Goal: Task Accomplishment & Management: Use online tool/utility

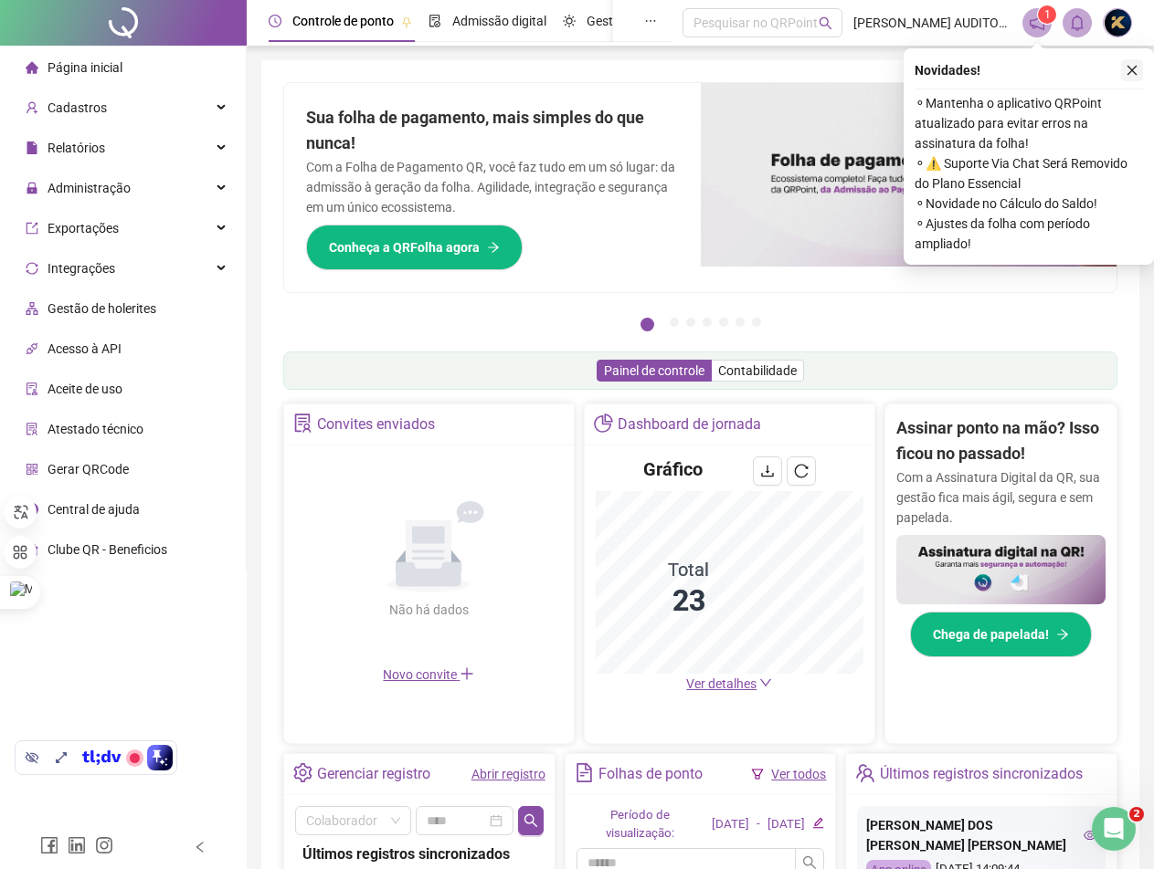
click at [1127, 72] on icon "close" at bounding box center [1131, 70] width 13 height 13
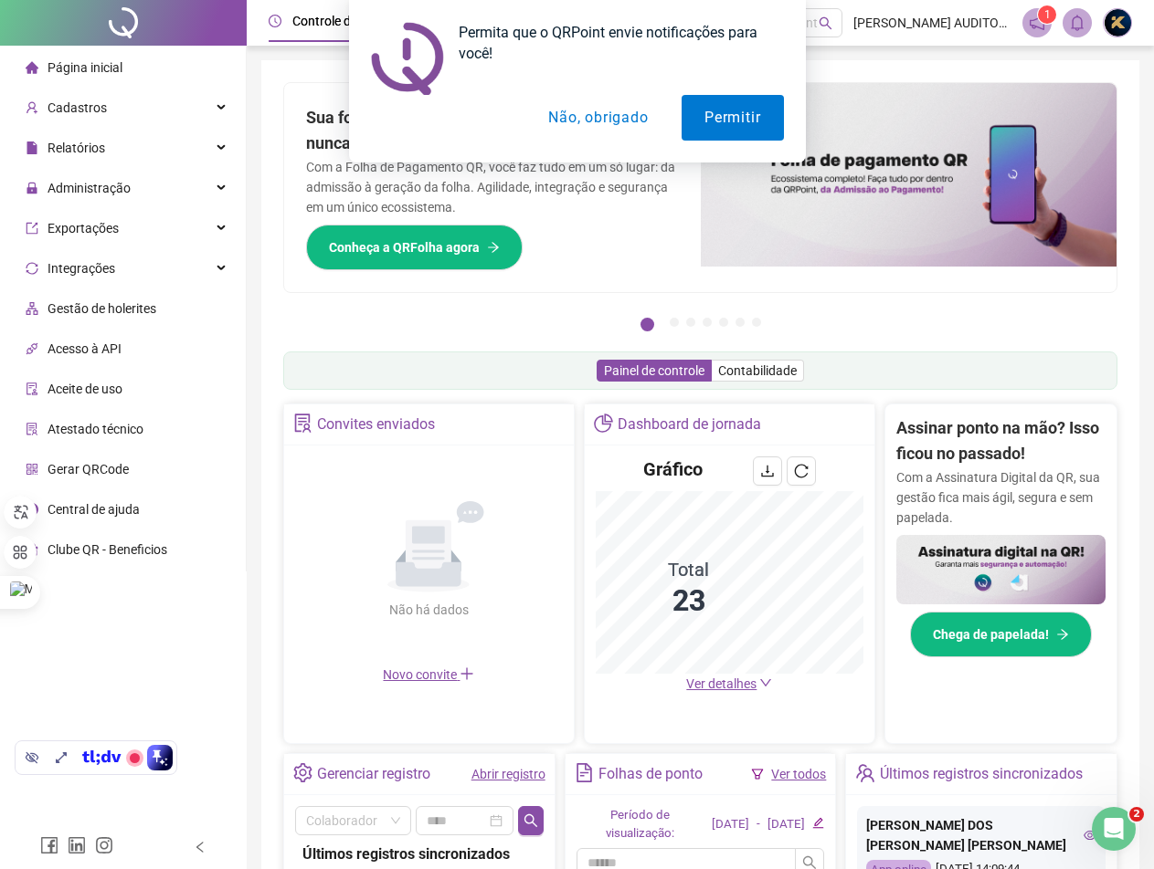
click at [613, 111] on button "Não, obrigado" at bounding box center [597, 118] width 145 height 46
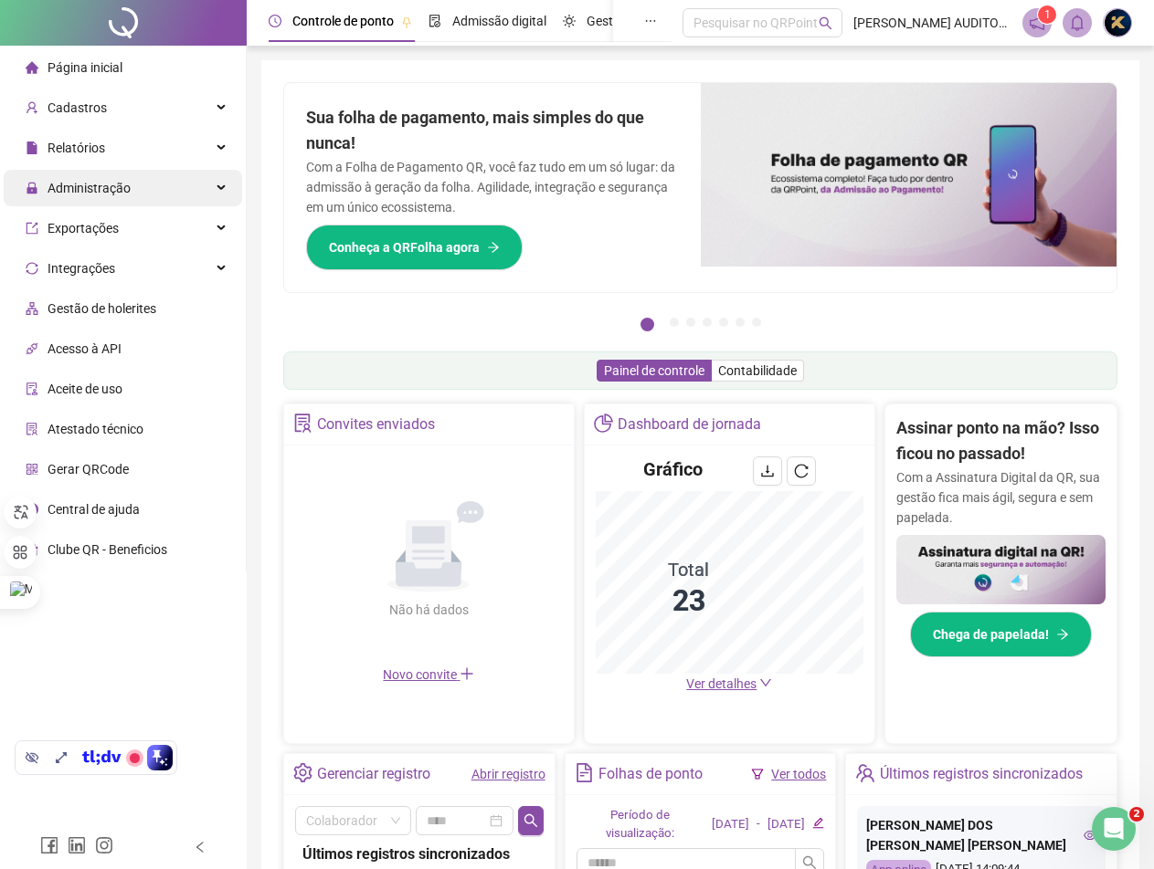
click at [111, 186] on span "Administração" at bounding box center [88, 188] width 83 height 15
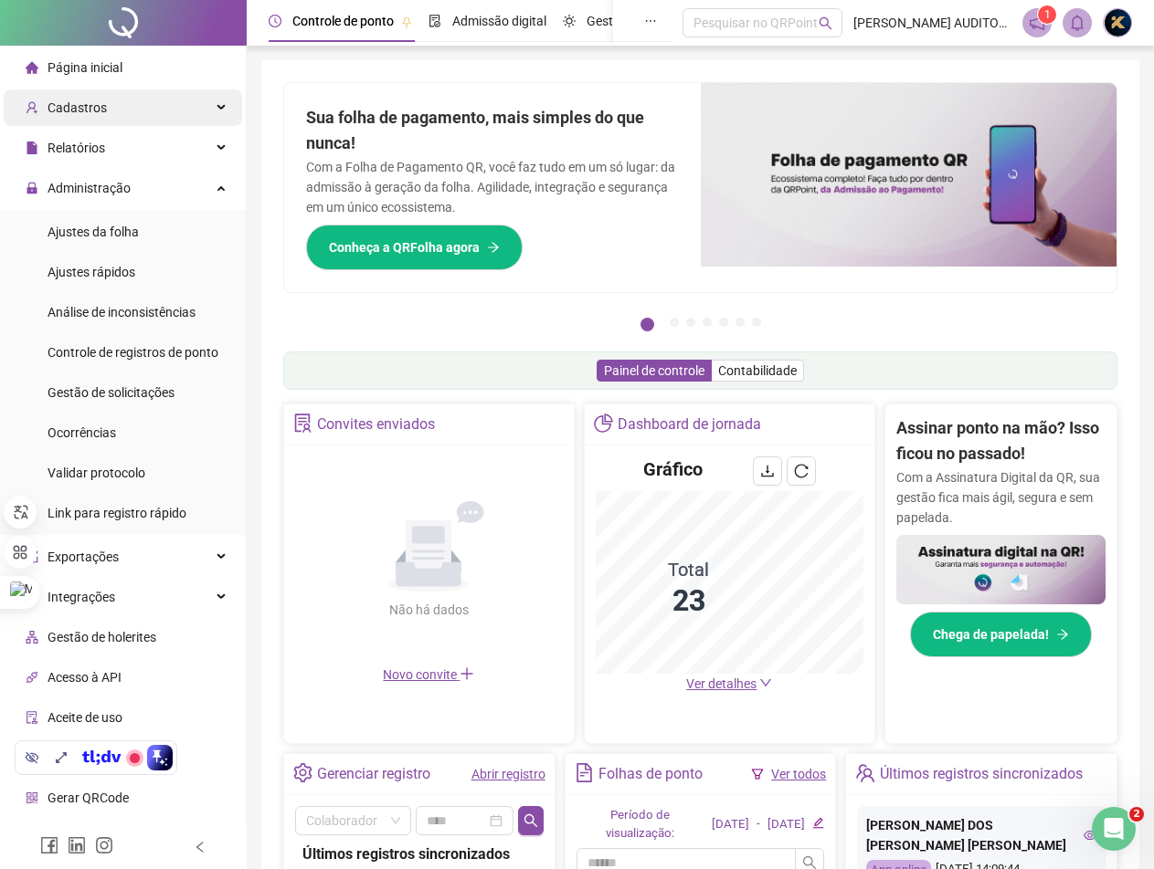
click at [82, 100] on span "Cadastros" at bounding box center [76, 107] width 59 height 15
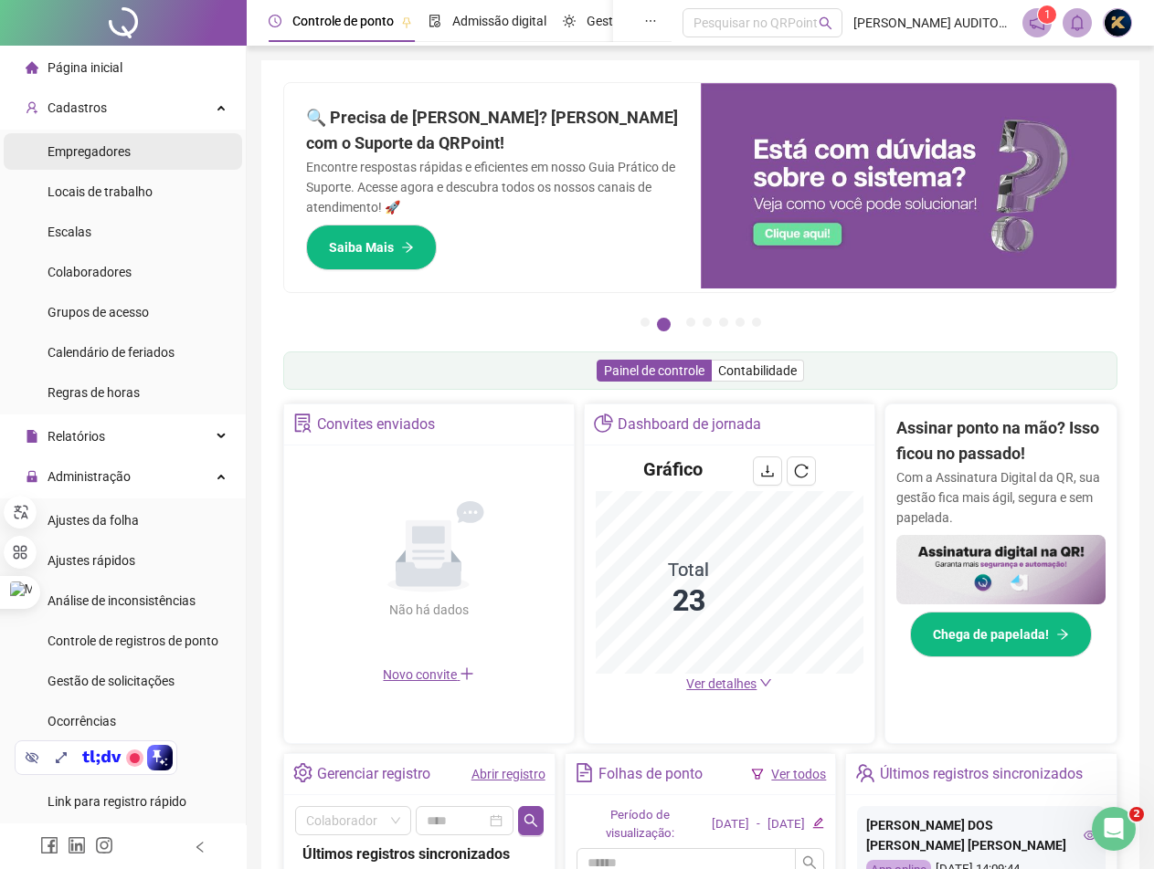
click at [82, 154] on span "Empregadores" at bounding box center [88, 151] width 83 height 15
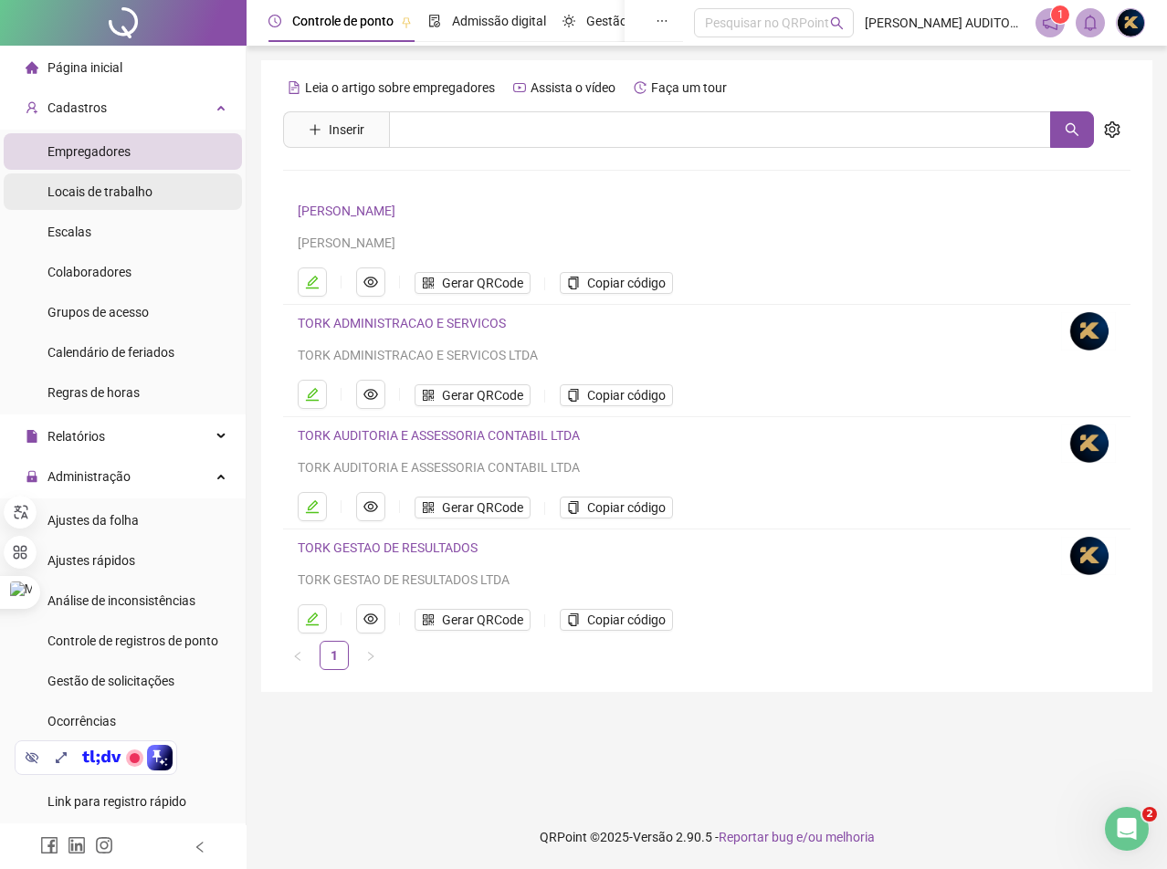
click at [86, 192] on span "Locais de trabalho" at bounding box center [99, 191] width 105 height 15
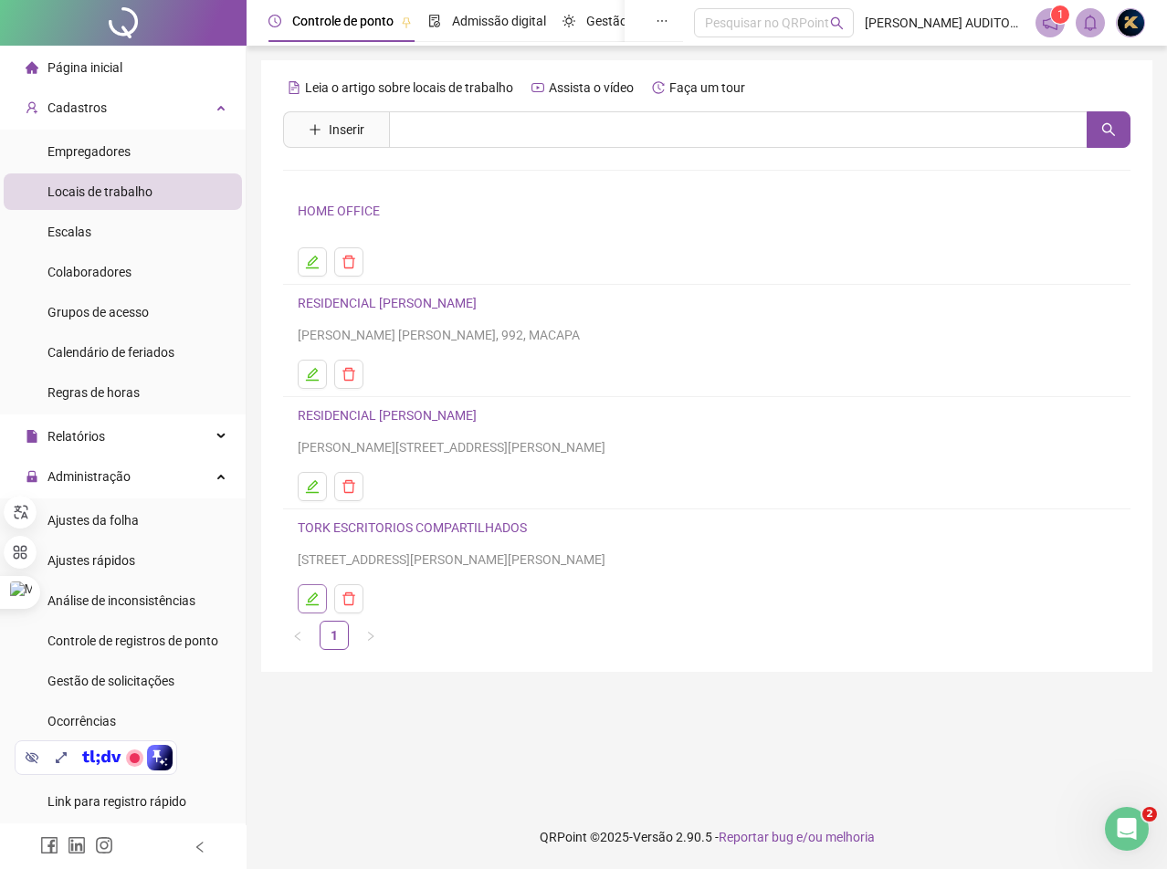
click at [311, 605] on icon "edit" at bounding box center [312, 599] width 13 height 13
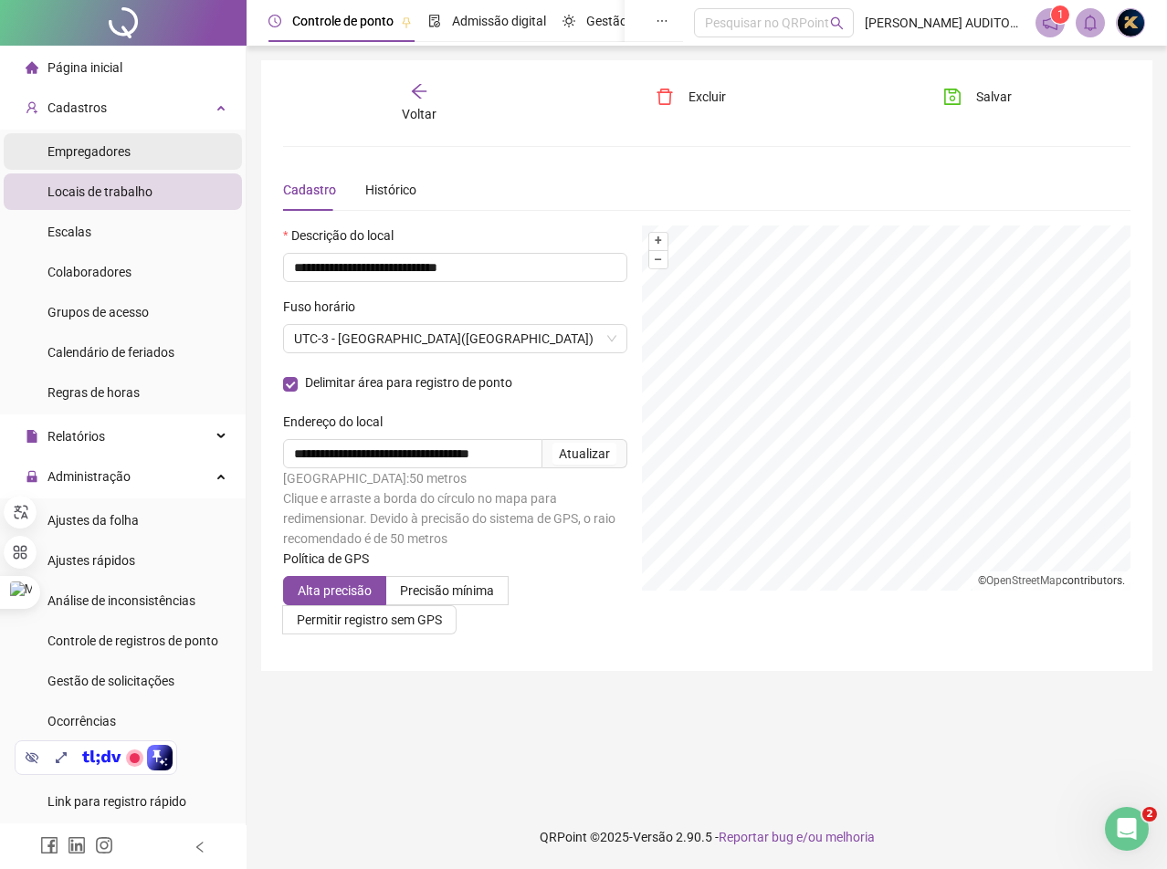
click at [77, 153] on span "Empregadores" at bounding box center [88, 151] width 83 height 15
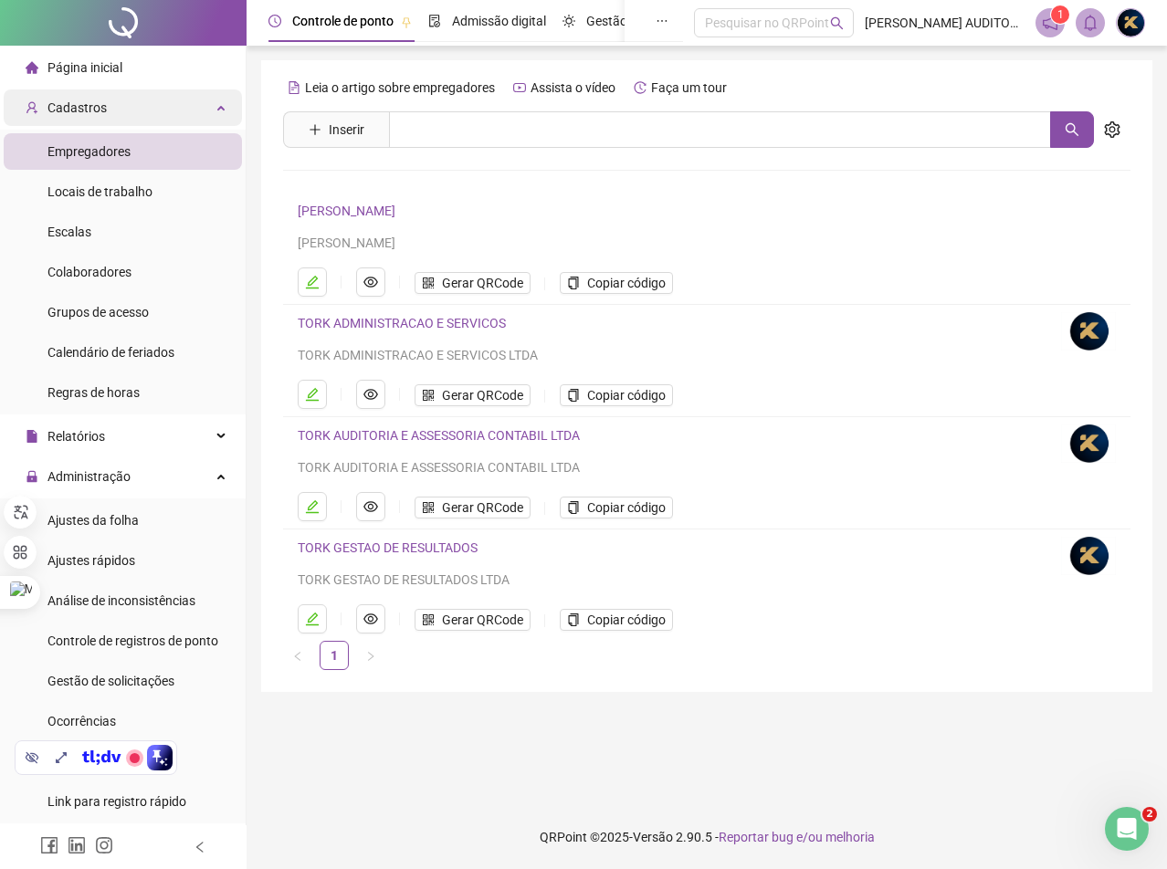
click at [86, 107] on span "Cadastros" at bounding box center [76, 107] width 59 height 15
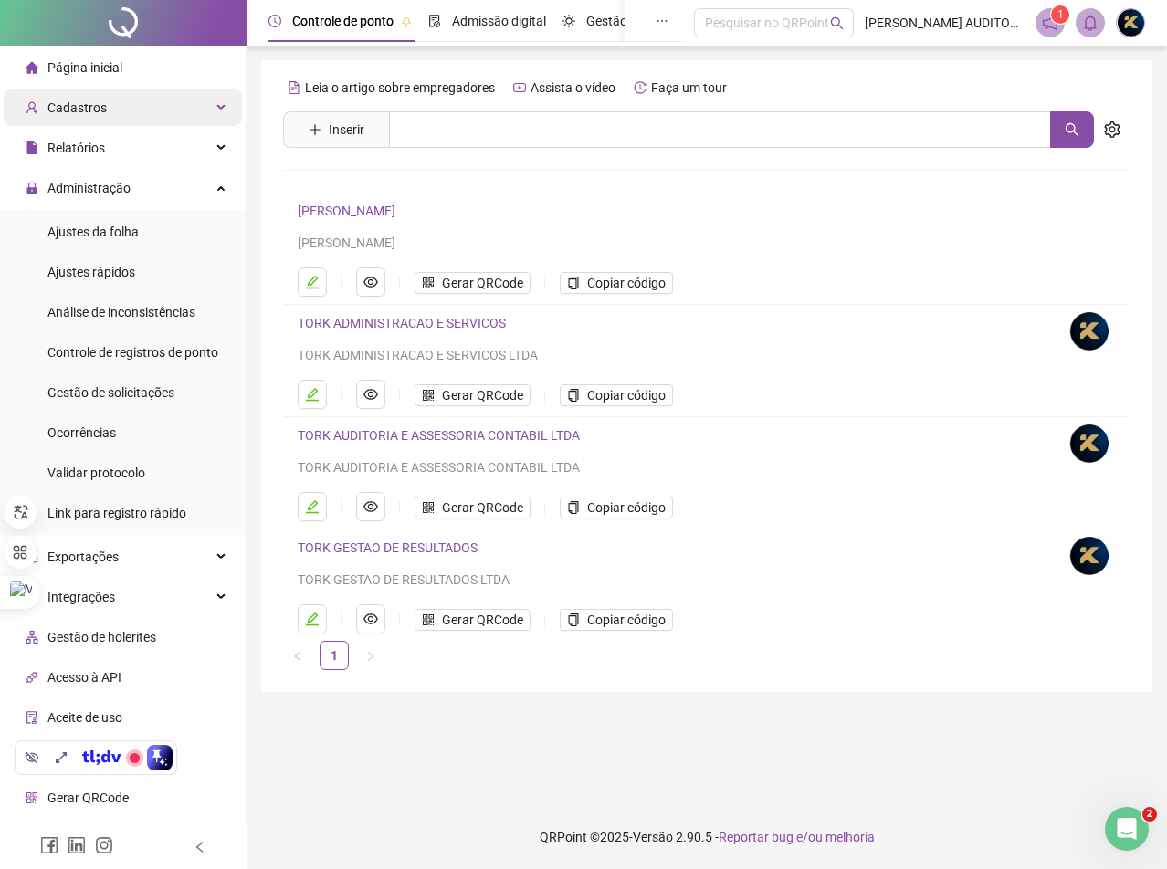
click at [89, 108] on span "Cadastros" at bounding box center [76, 107] width 59 height 15
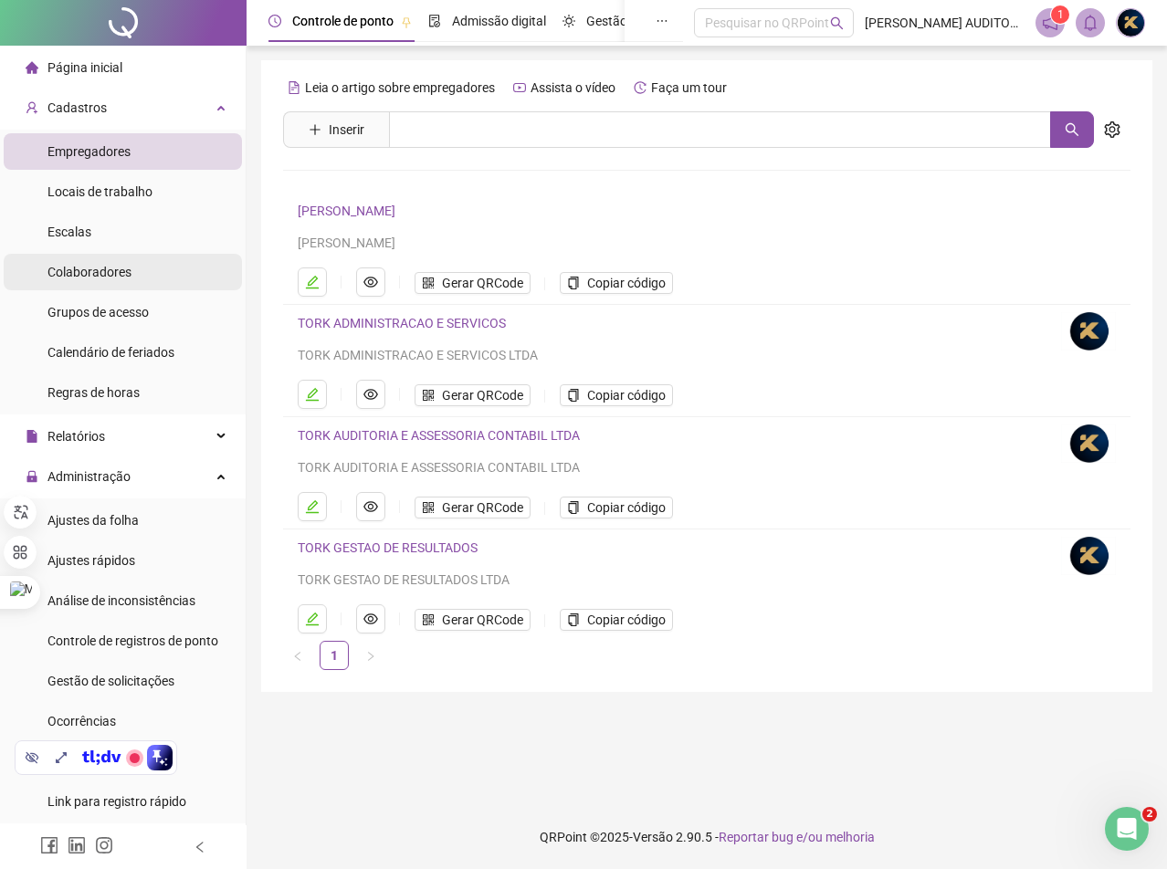
click at [103, 276] on span "Colaboradores" at bounding box center [89, 272] width 84 height 15
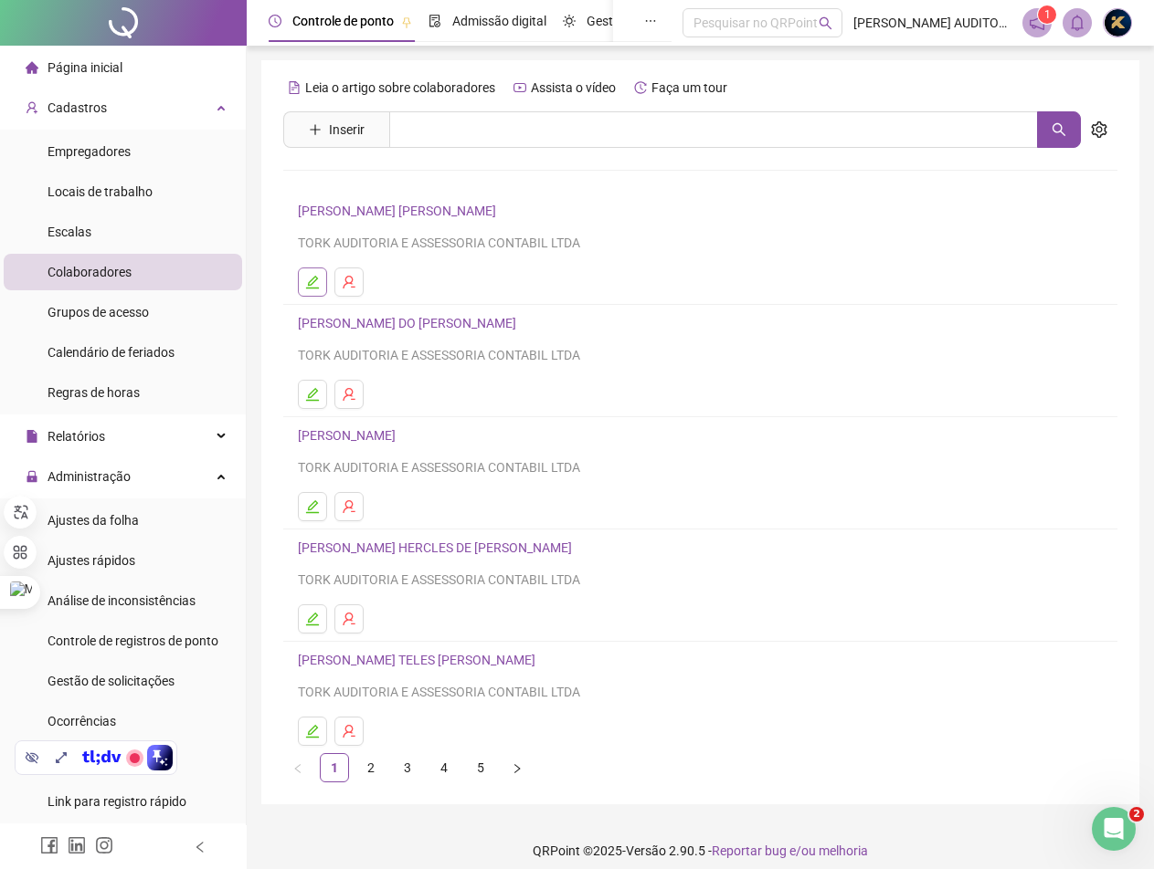
click at [314, 277] on icon "edit" at bounding box center [312, 282] width 13 height 13
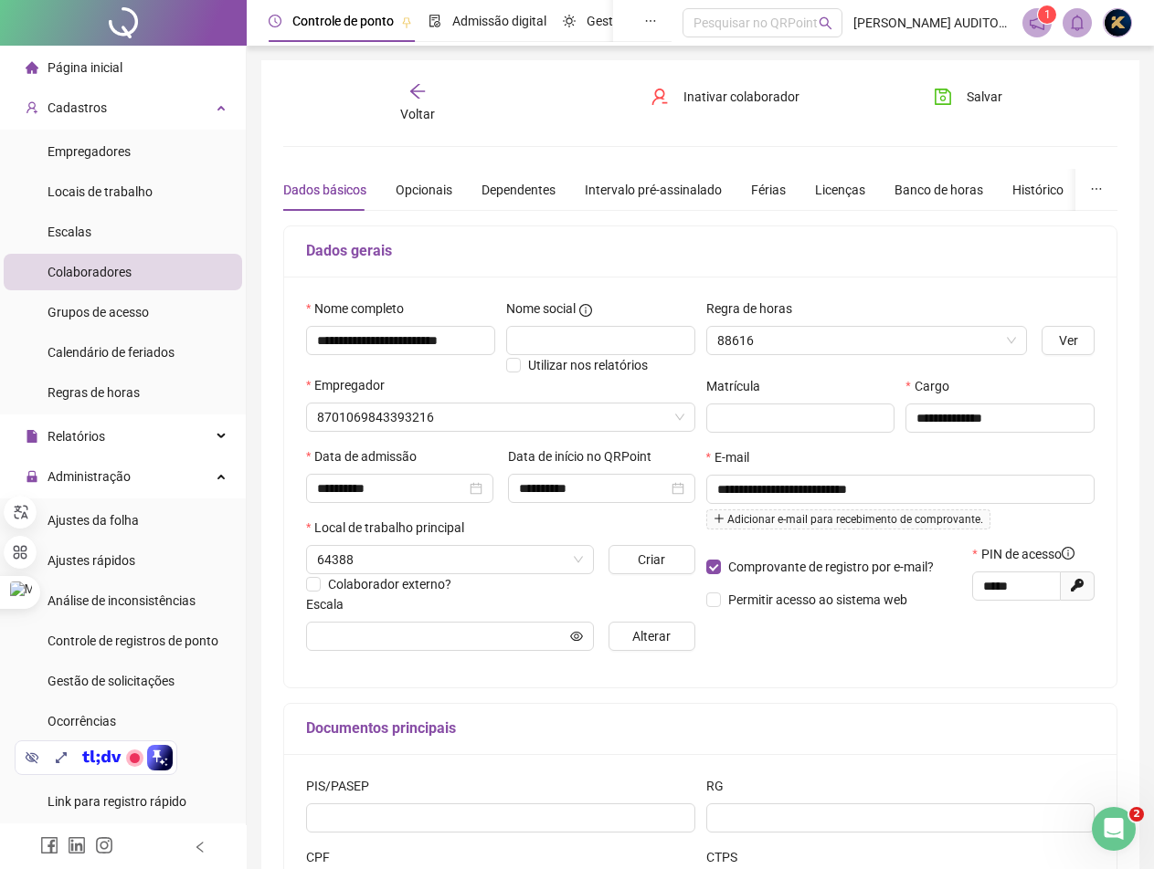
type input "**********"
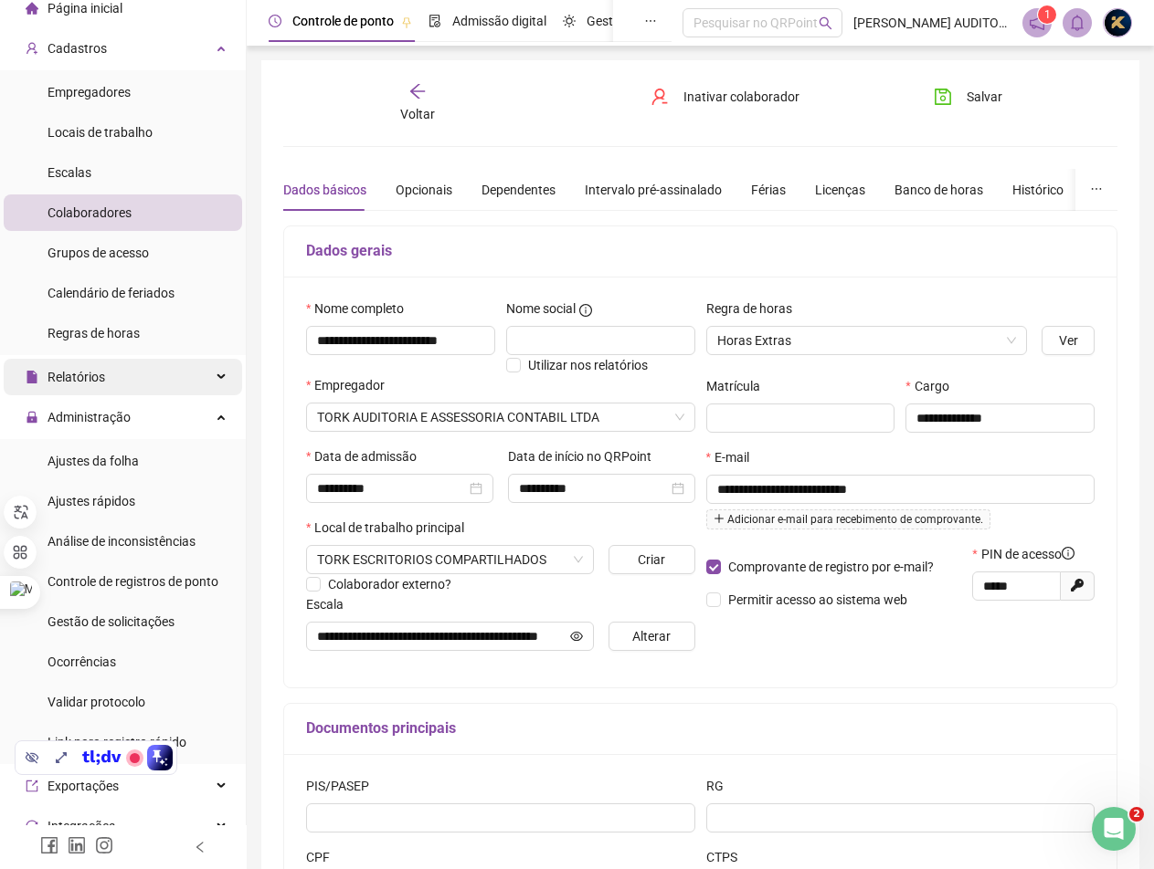
scroll to position [91, 0]
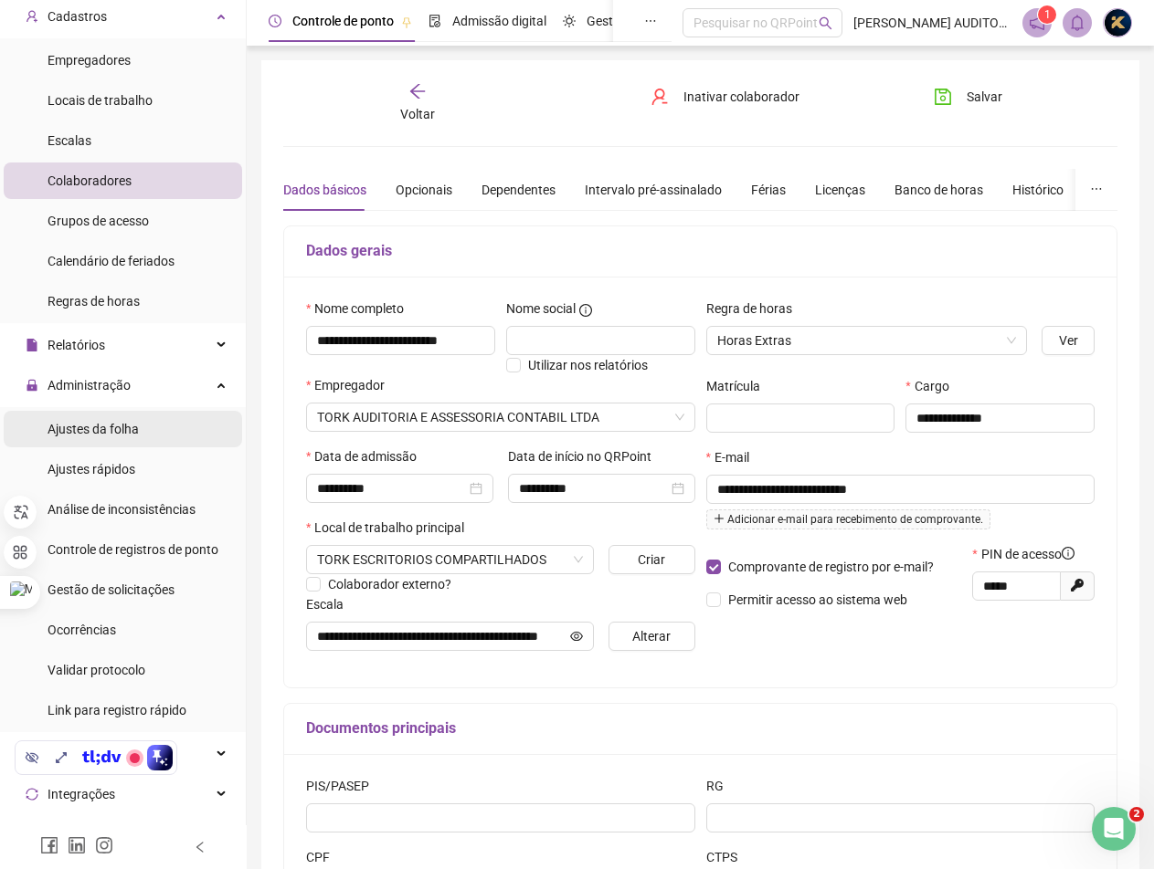
click at [106, 427] on span "Ajustes da folha" at bounding box center [92, 429] width 91 height 15
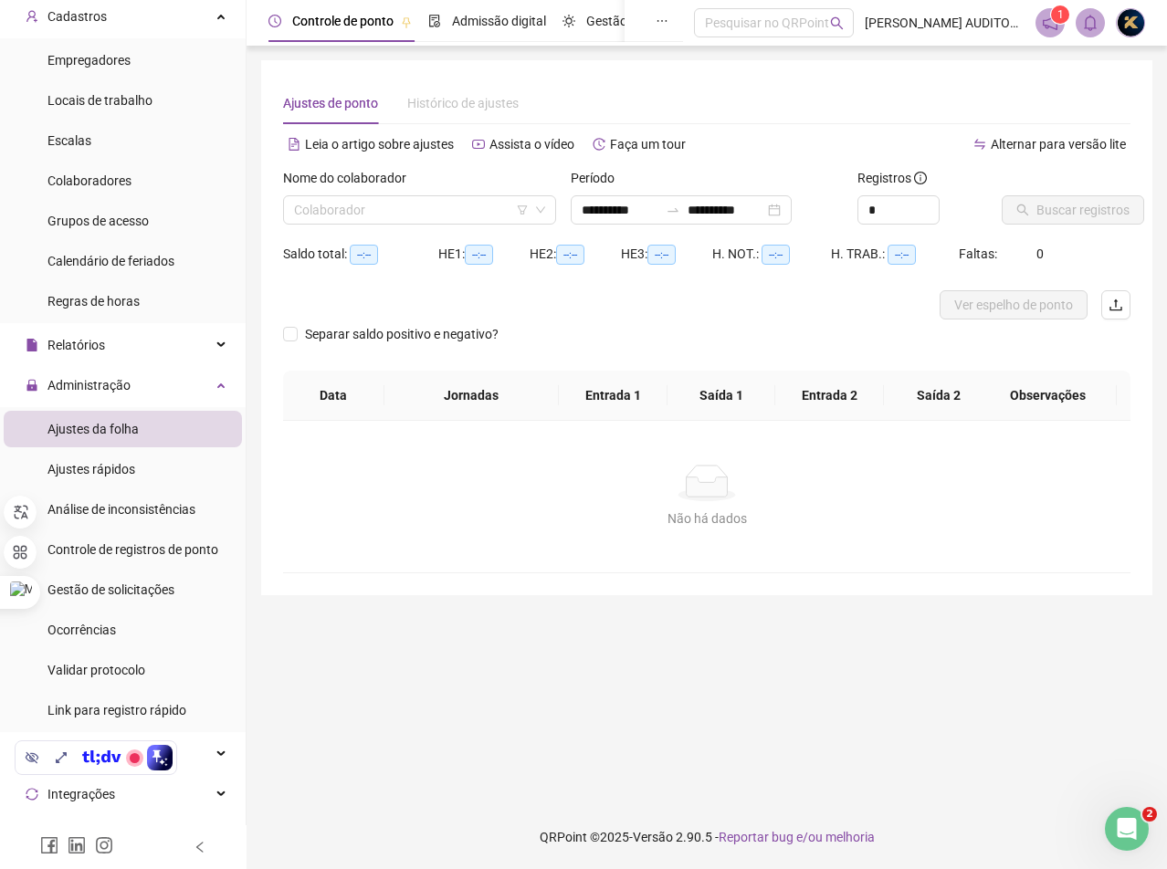
type input "**********"
click at [423, 216] on input "search" at bounding box center [411, 209] width 235 height 27
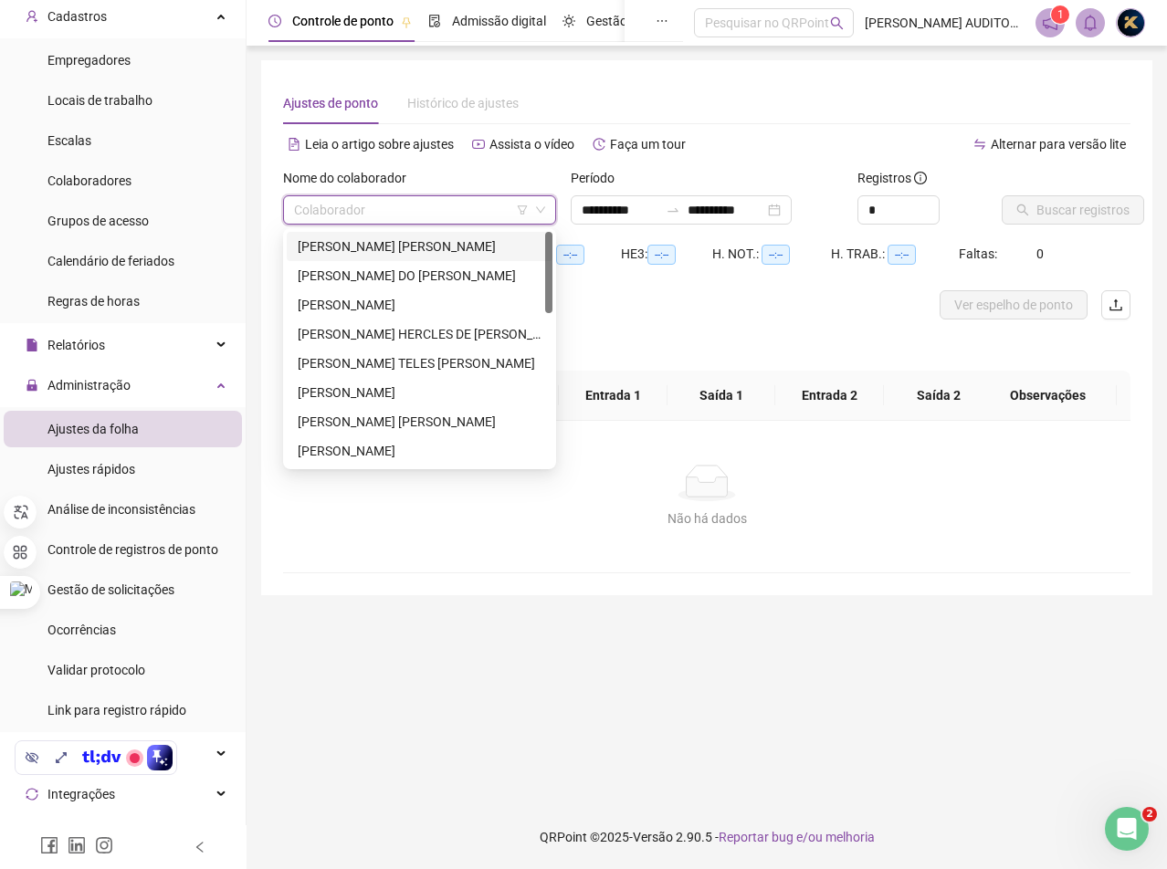
click at [362, 236] on div "[PERSON_NAME] [PERSON_NAME]" at bounding box center [420, 246] width 266 height 29
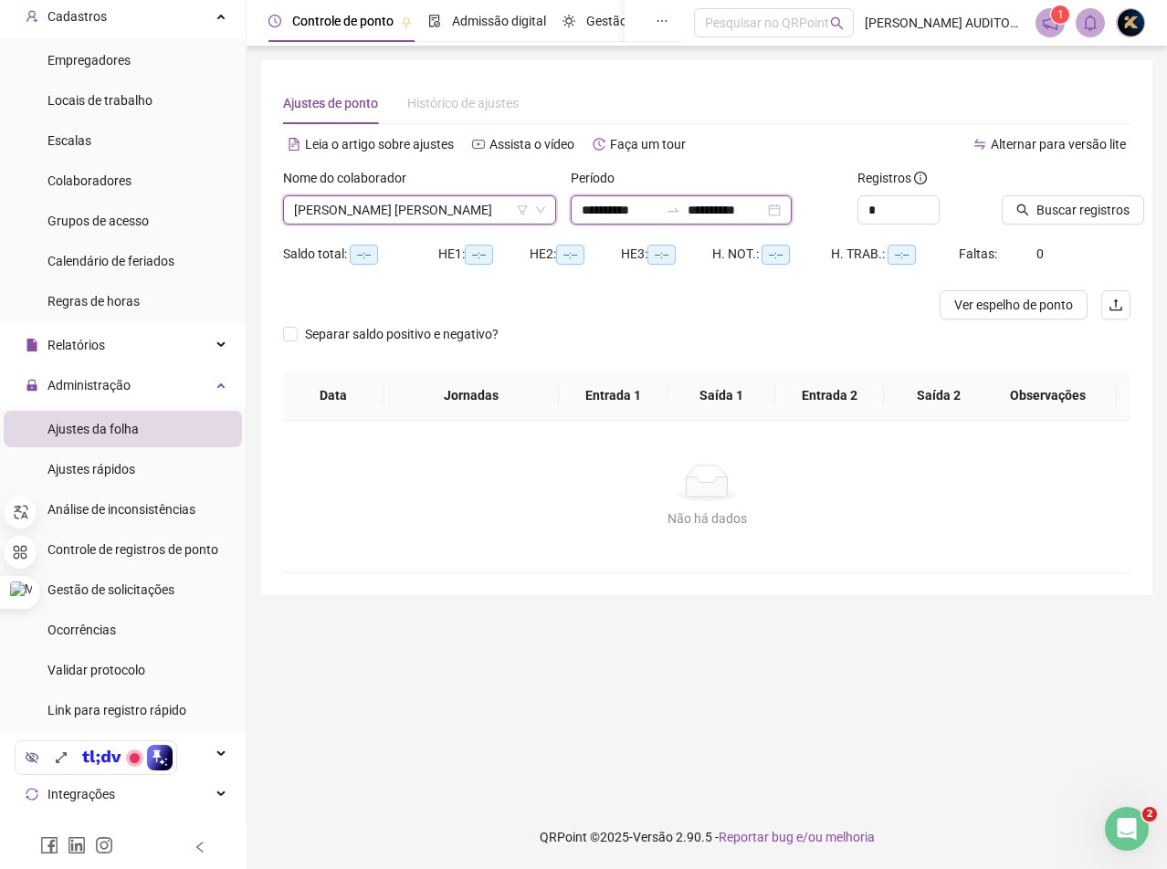
click at [728, 212] on input "**********" at bounding box center [726, 210] width 77 height 20
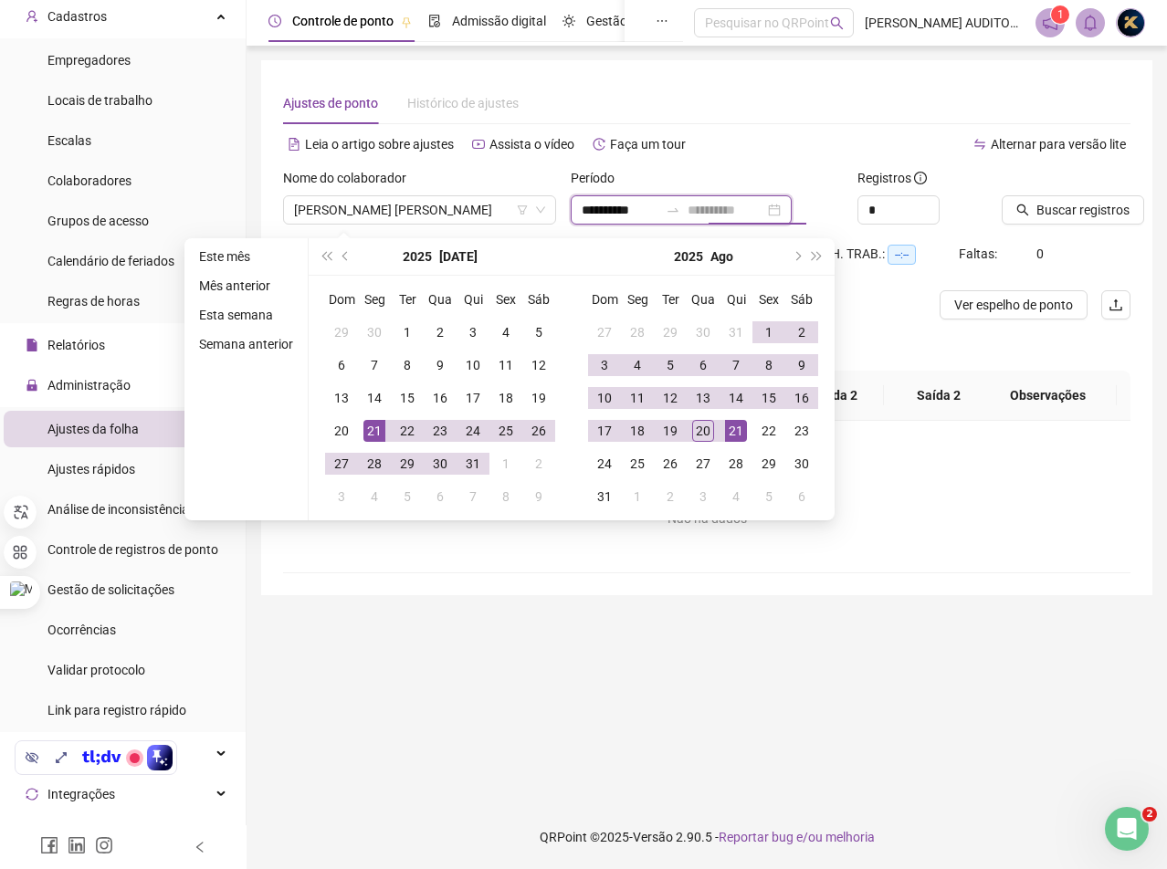
type input "**********"
click at [1069, 209] on span "Buscar registros" at bounding box center [1083, 210] width 93 height 20
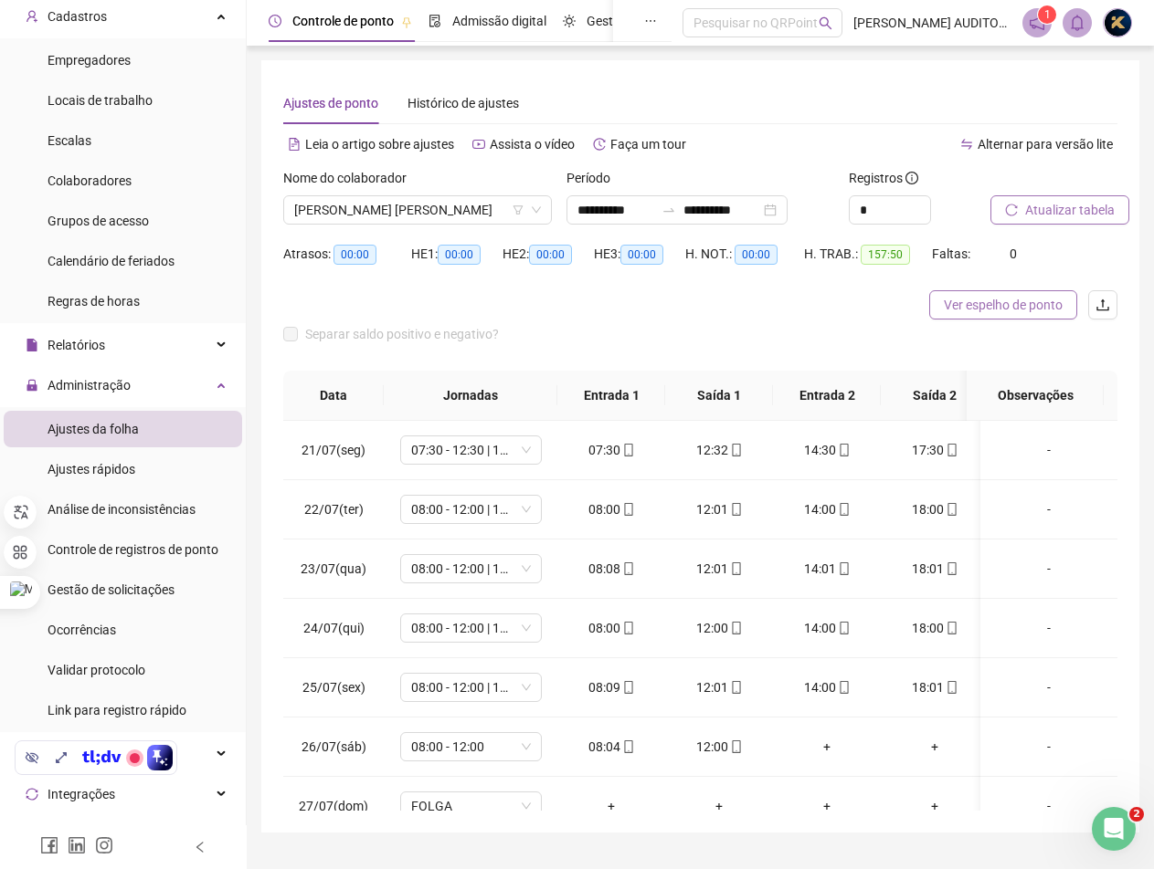
click at [978, 311] on span "Ver espelho de ponto" at bounding box center [1002, 305] width 119 height 20
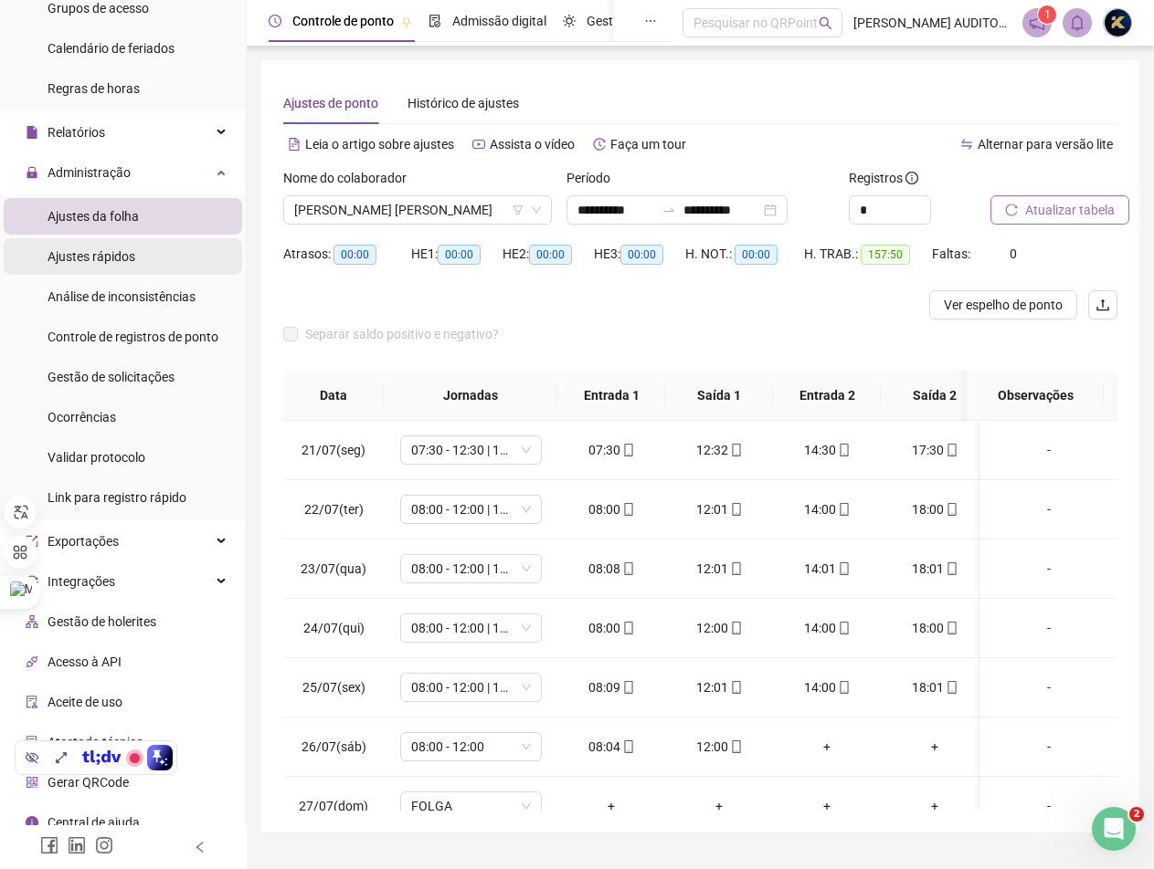
scroll to position [320, 0]
